Goal: Browse casually

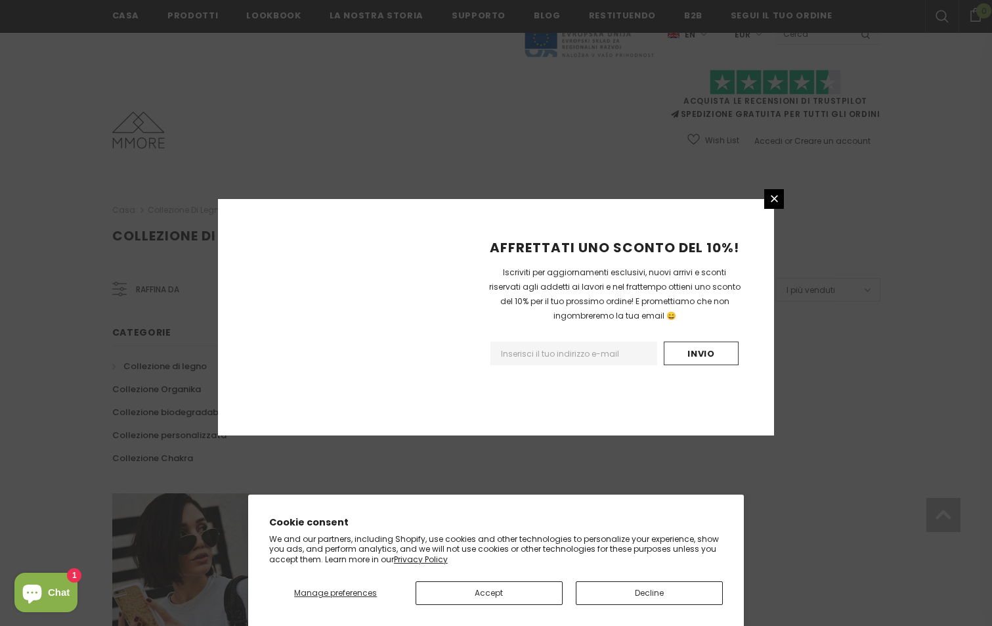
scroll to position [720, 0]
